Goal: Use online tool/utility: Utilize a website feature to perform a specific function

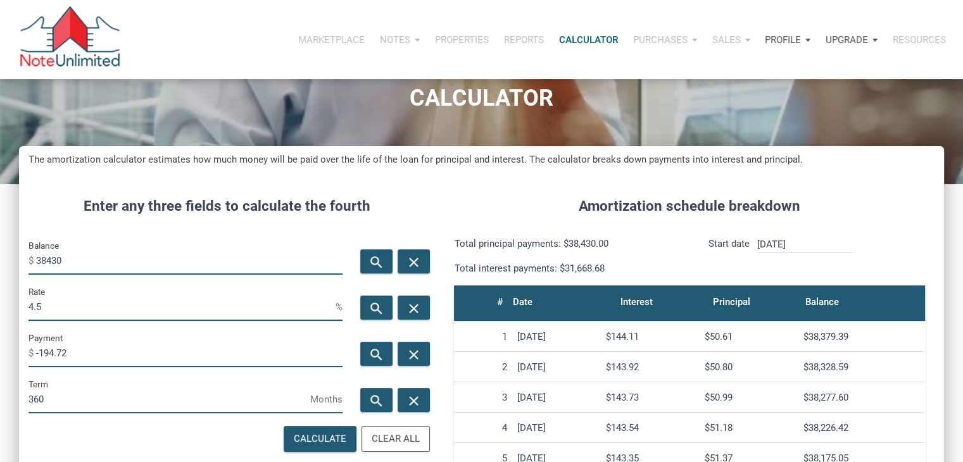
scroll to position [627, 924]
click at [78, 256] on input "38430" at bounding box center [189, 260] width 306 height 28
type input "352000"
click at [366, 339] on div "search close" at bounding box center [393, 353] width 83 height 46
click at [367, 346] on div "search" at bounding box center [376, 354] width 32 height 24
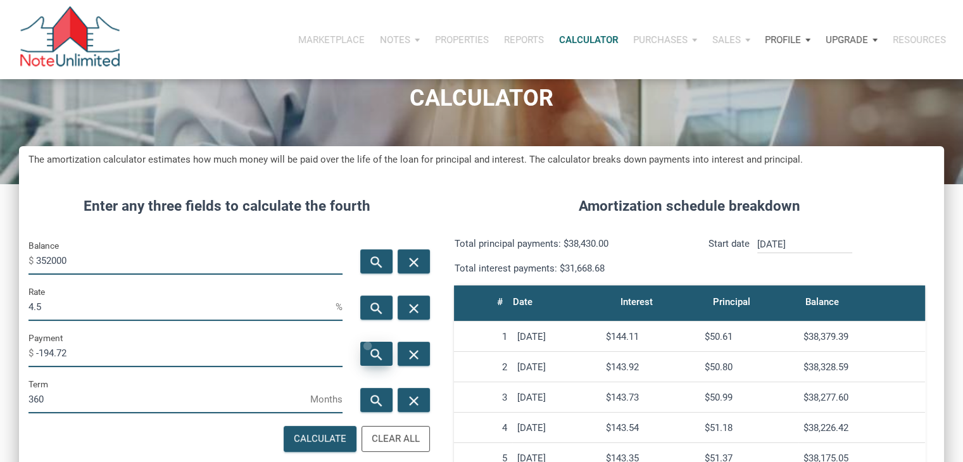
type input "-1783.53"
click at [200, 301] on input "4.5" at bounding box center [181, 306] width 307 height 28
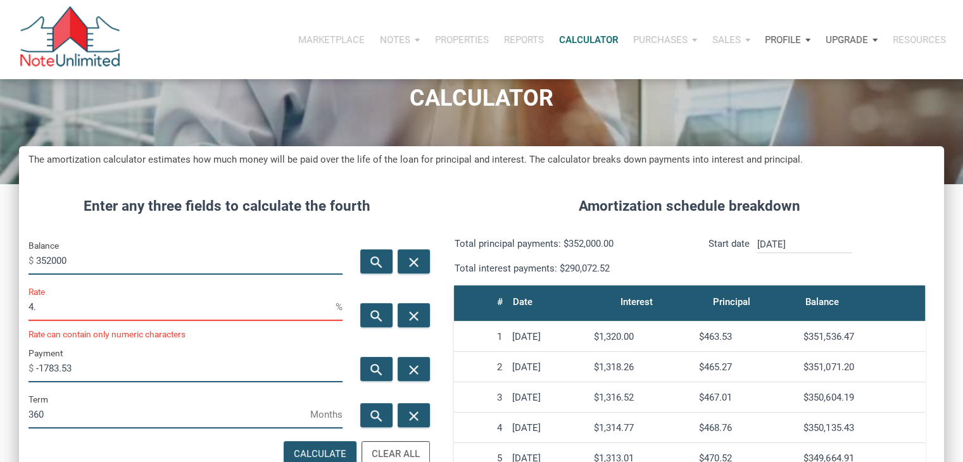
type input "4"
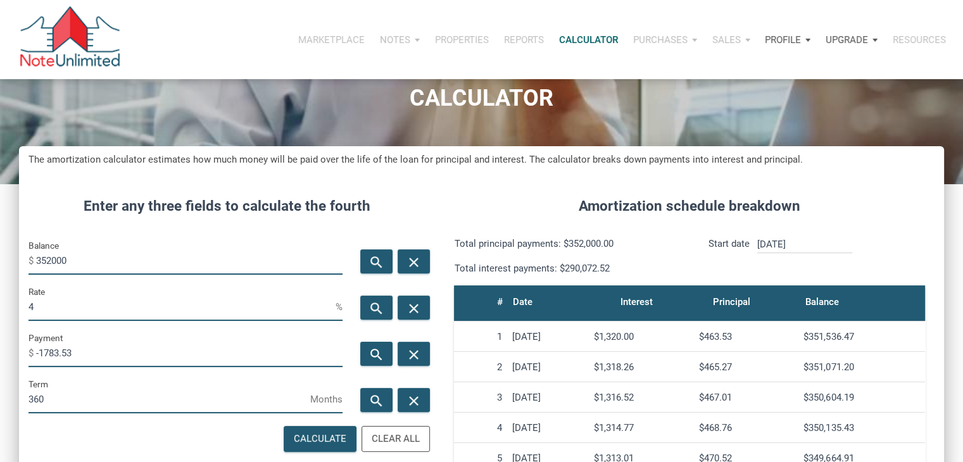
scroll to position [632255, 631958]
type input "2"
click at [377, 350] on icon "search" at bounding box center [376, 355] width 15 height 16
type input "-1301.06"
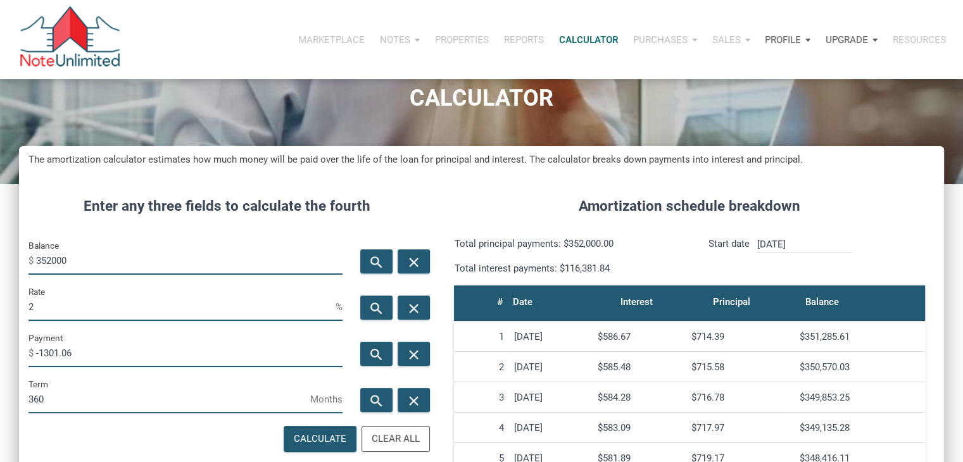
click at [153, 303] on input "2" at bounding box center [181, 306] width 307 height 28
type input "1"
click at [383, 360] on icon "search" at bounding box center [376, 355] width 15 height 16
type input "-1132.17"
click at [97, 251] on input "352000" at bounding box center [189, 260] width 306 height 28
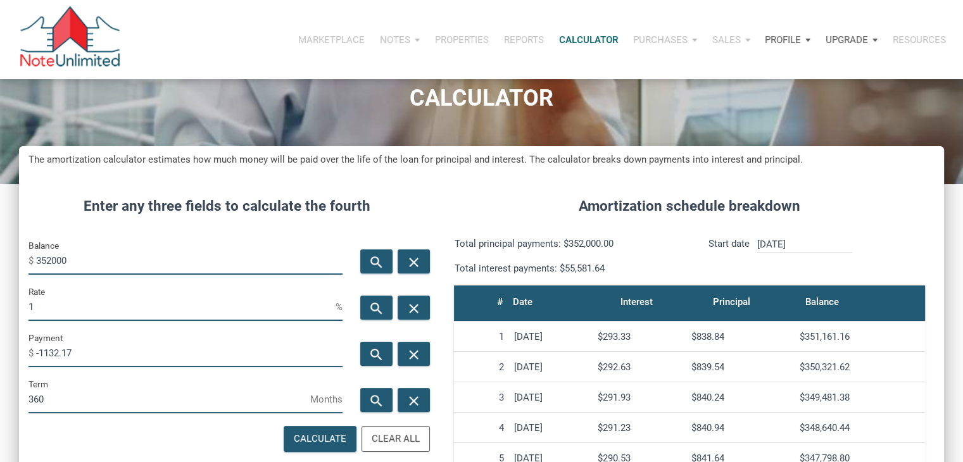
click at [97, 251] on input "352000" at bounding box center [189, 260] width 306 height 28
type input "900000"
click at [45, 315] on input "1" at bounding box center [181, 306] width 307 height 28
type input "5.5"
click at [370, 353] on icon "search" at bounding box center [376, 355] width 15 height 16
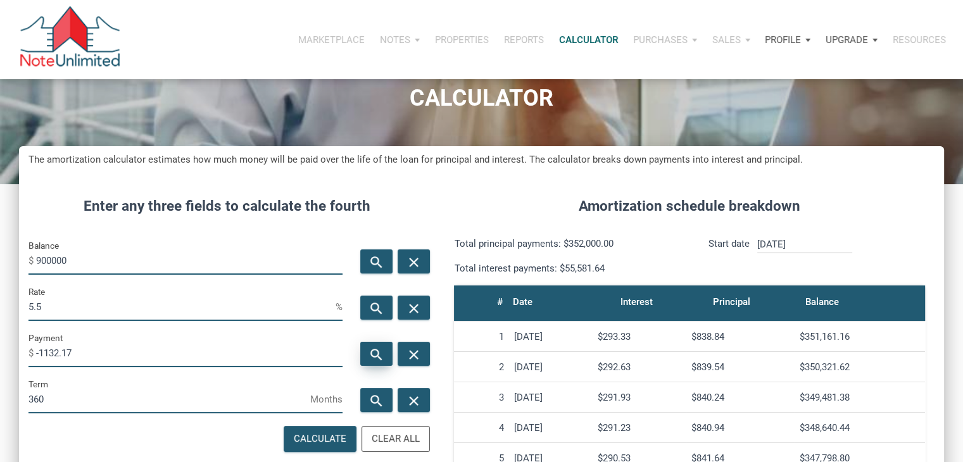
type input "-5110.1"
click at [221, 314] on input "5.5" at bounding box center [181, 306] width 307 height 28
type input "5"
click at [375, 352] on icon "search" at bounding box center [376, 355] width 15 height 16
type input "-4831.39"
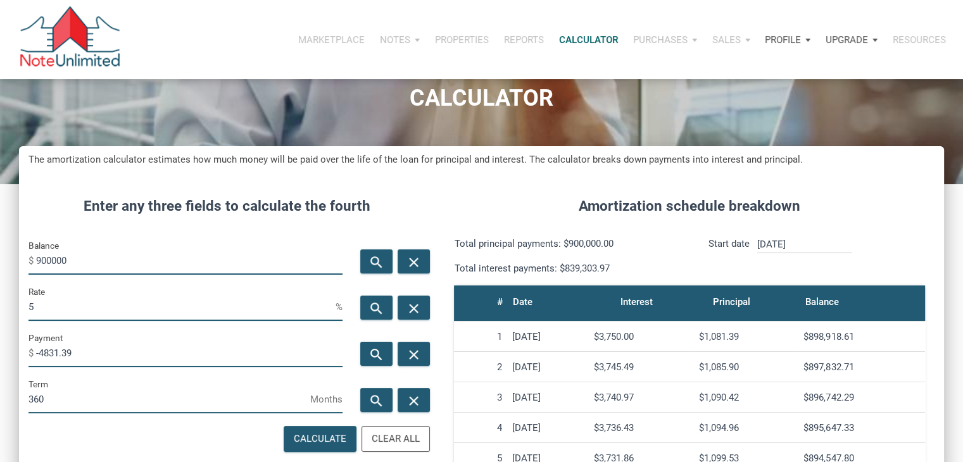
click at [144, 303] on input "5" at bounding box center [181, 306] width 307 height 28
type input "3"
click at [376, 352] on icon "search" at bounding box center [376, 355] width 15 height 16
type input "-3794.44"
click at [256, 306] on input "3" at bounding box center [181, 306] width 307 height 28
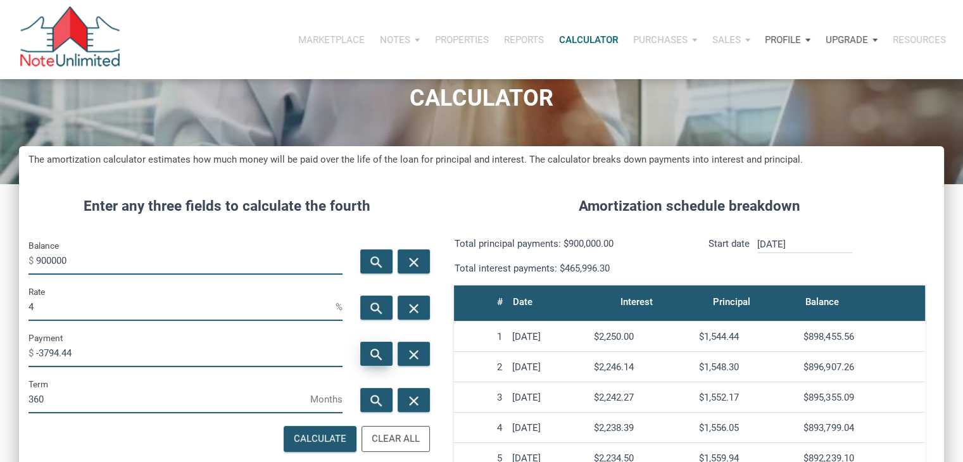
type input "4"
click at [387, 355] on div "search" at bounding box center [376, 354] width 32 height 24
type input "-4296.74"
click at [214, 311] on input "4" at bounding box center [181, 306] width 307 height 28
type input "3"
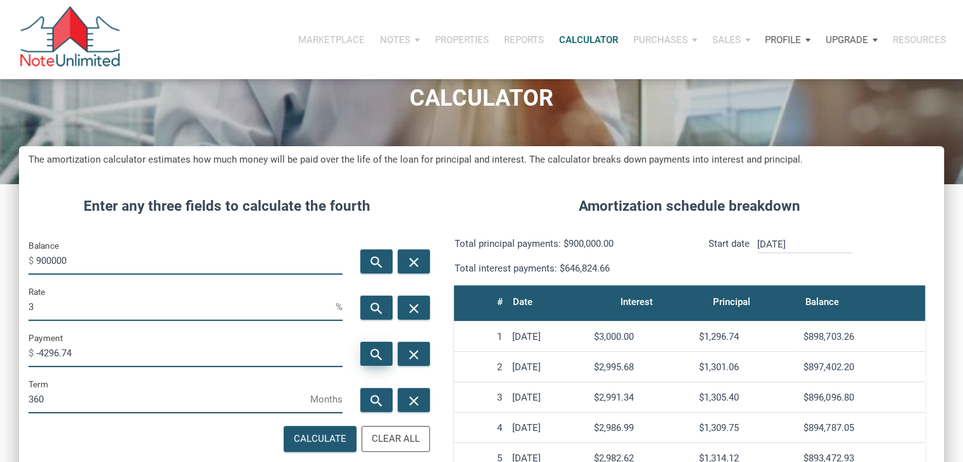
click at [369, 347] on icon "search" at bounding box center [376, 355] width 15 height 16
type input "-3794.44"
click at [273, 309] on input "3" at bounding box center [181, 306] width 307 height 28
type input "3.5"
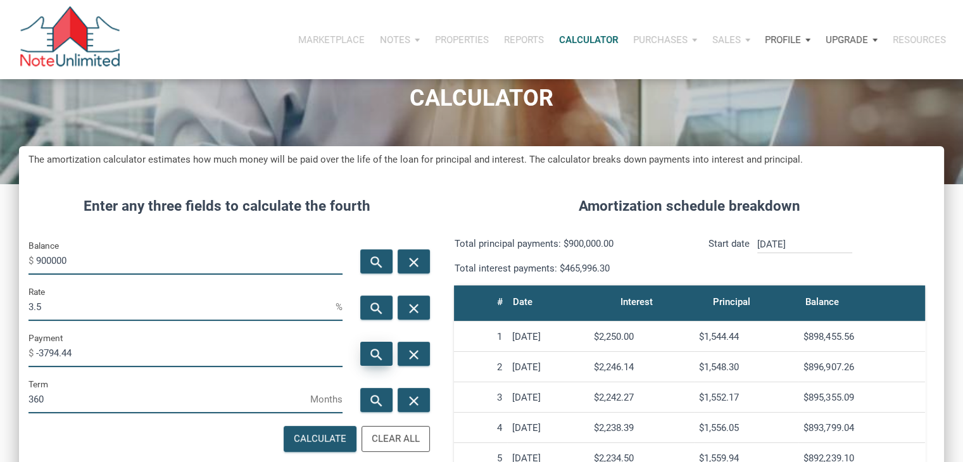
click at [367, 361] on div "search" at bounding box center [376, 354] width 32 height 24
type input "-4041.4"
click at [266, 302] on input "3.5" at bounding box center [181, 306] width 307 height 28
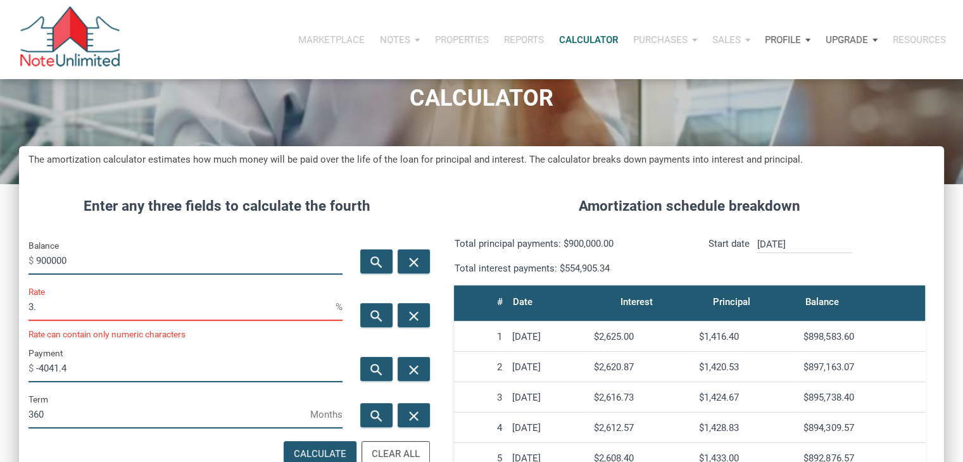
type input "3"
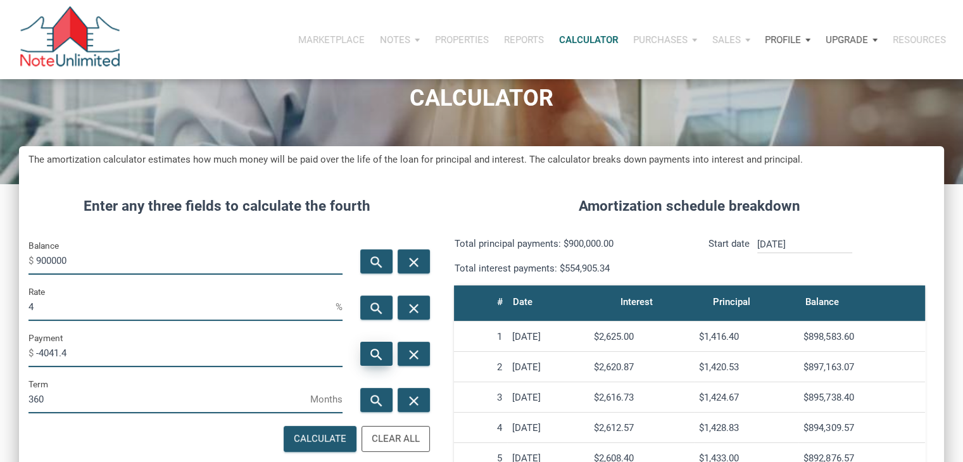
type input "4"
click at [363, 353] on div "search" at bounding box center [376, 354] width 32 height 24
type input "-4296.74"
click at [77, 300] on input "4" at bounding box center [181, 306] width 307 height 28
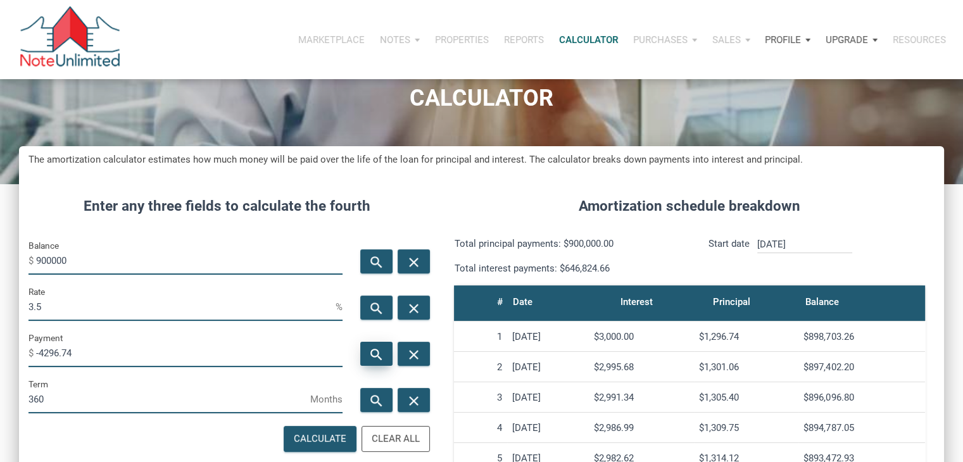
type input "3.5"
click at [367, 346] on div "search" at bounding box center [376, 354] width 32 height 24
type input "-4041.4"
click at [73, 261] on input "900000" at bounding box center [189, 260] width 306 height 28
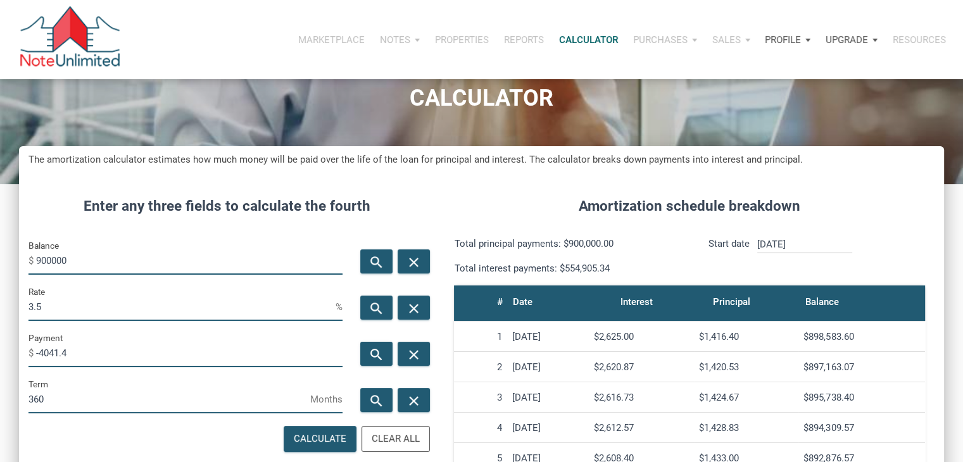
click at [73, 261] on input "900000" at bounding box center [189, 260] width 306 height 28
type input "680000"
click at [384, 353] on div "search" at bounding box center [376, 354] width 32 height 24
type input "-3053.5"
click at [83, 304] on input "3.5" at bounding box center [181, 306] width 307 height 28
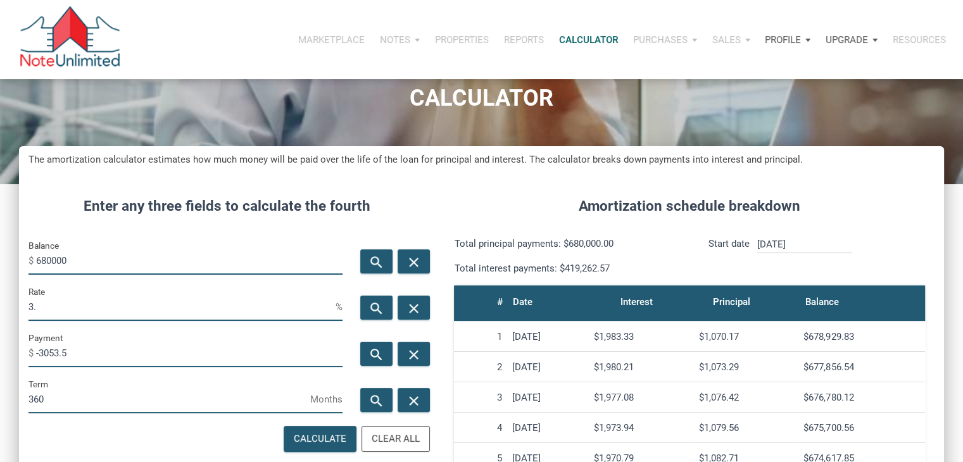
type input "3"
type input "2"
click at [373, 354] on icon "search" at bounding box center [376, 355] width 15 height 16
type input "-2513.41"
